Goal: Go to known website: Access a specific website the user already knows

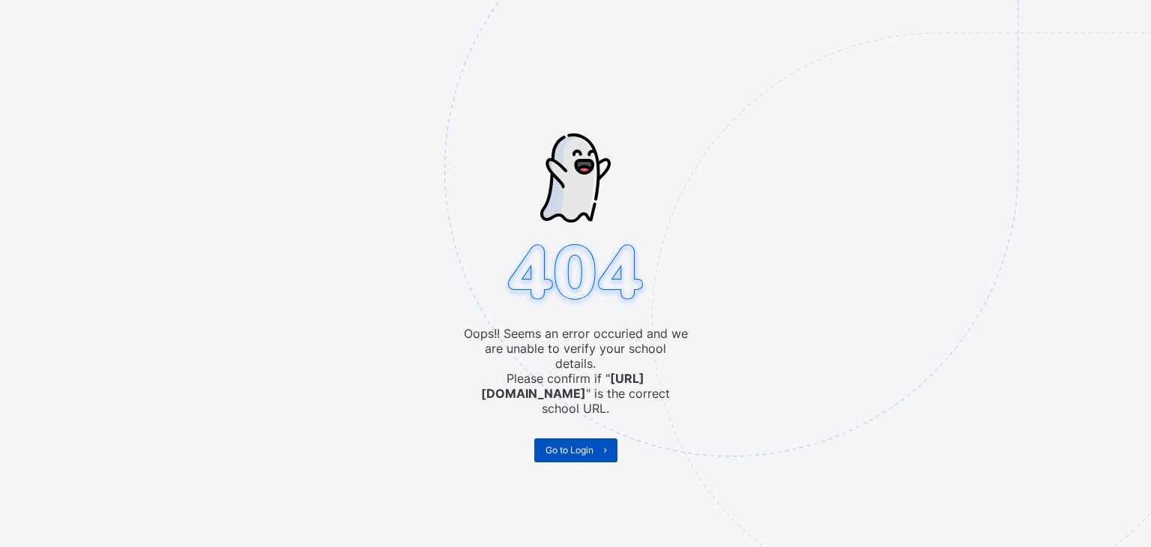
click at [562, 444] on span "Go to Login" at bounding box center [570, 449] width 48 height 11
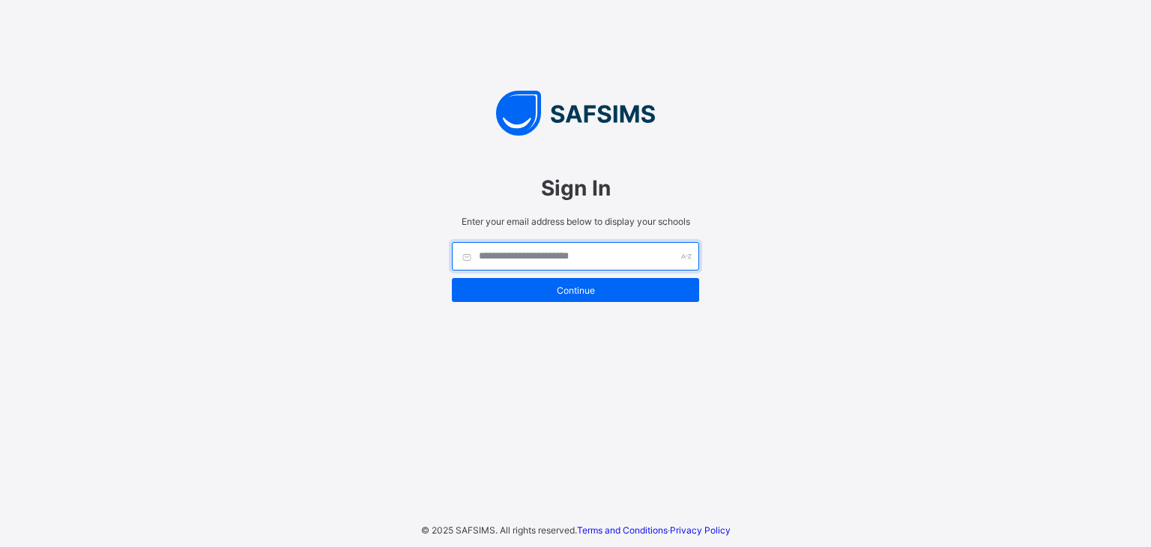
click at [516, 242] on input "text" at bounding box center [575, 256] width 247 height 28
click at [1150, 480] on div "Sign In Enter your email address below to display your schools Continue © 2025 …" at bounding box center [575, 273] width 1151 height 547
click at [573, 262] on input "text" at bounding box center [575, 256] width 247 height 28
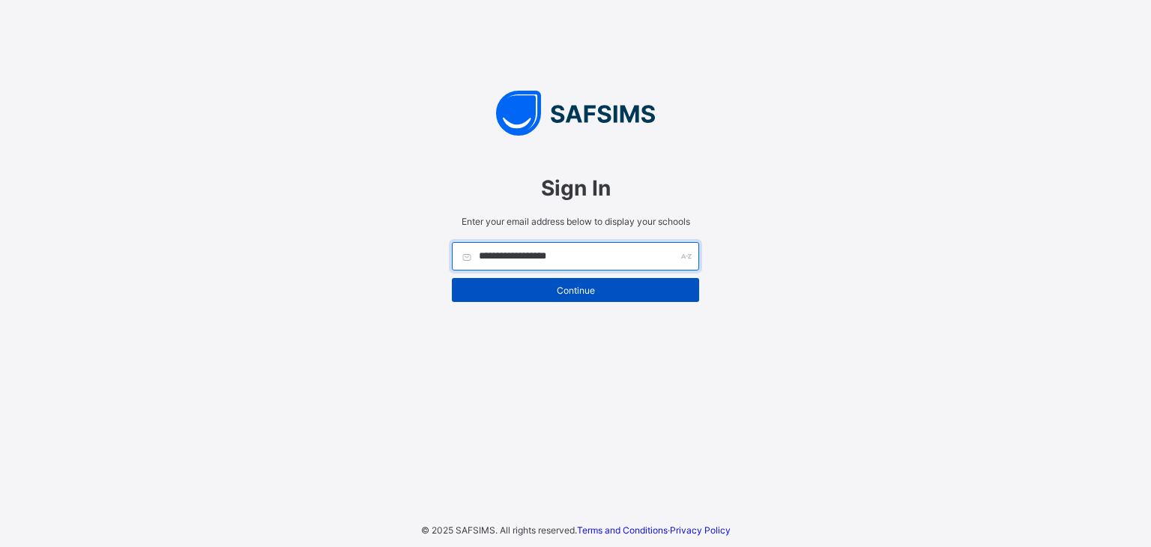
type input "**********"
click at [555, 294] on div "Continue" at bounding box center [575, 290] width 247 height 24
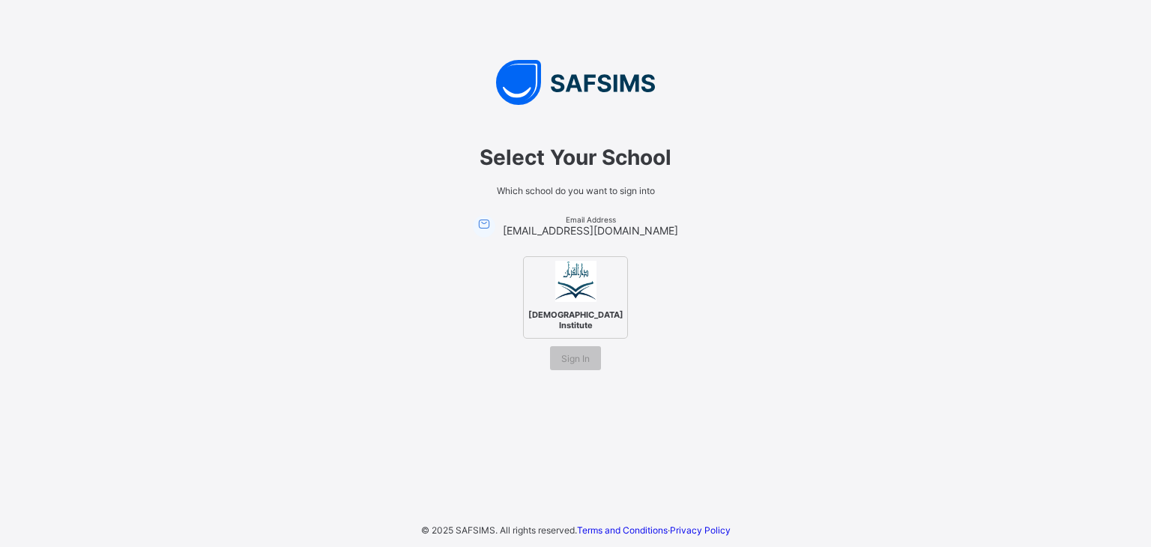
click at [562, 318] on span "Darul Quran Institute" at bounding box center [576, 320] width 103 height 28
click at [576, 357] on div "Sign In" at bounding box center [575, 358] width 51 height 24
